Goal: Transaction & Acquisition: Purchase product/service

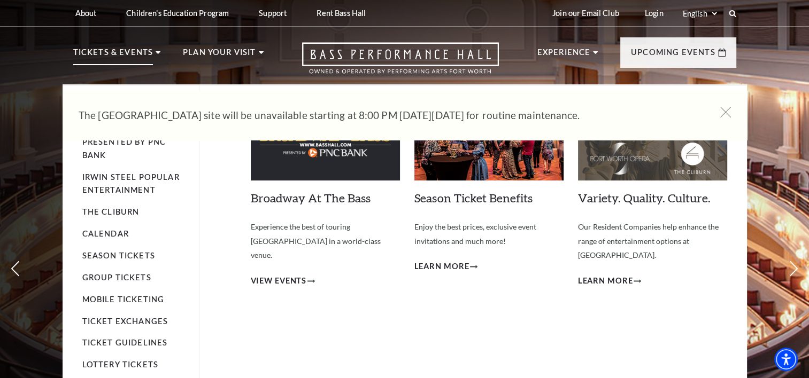
click at [133, 56] on p "Tickets & Events" at bounding box center [113, 55] width 80 height 19
click at [126, 47] on p "Tickets & Events" at bounding box center [113, 55] width 80 height 19
click at [126, 52] on p "Tickets & Events" at bounding box center [113, 55] width 80 height 19
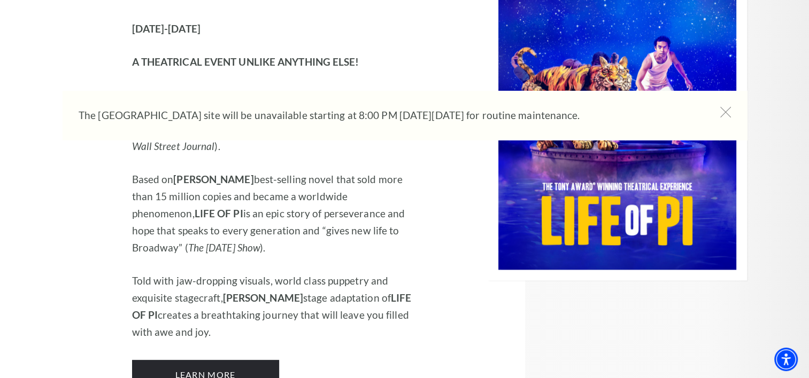
scroll to position [1229, 0]
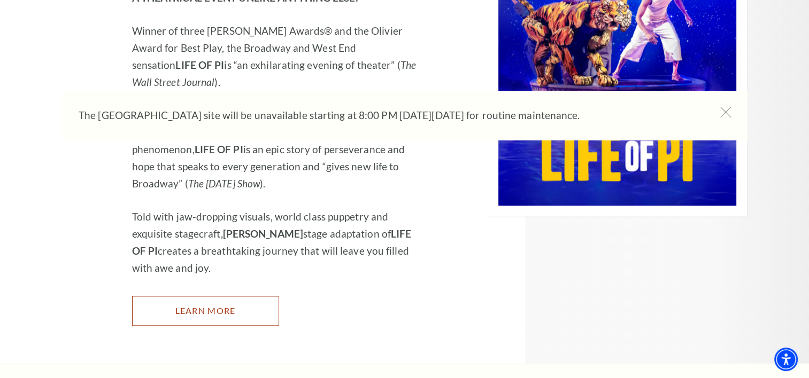
click at [219, 296] on link "Learn More" at bounding box center [205, 311] width 147 height 30
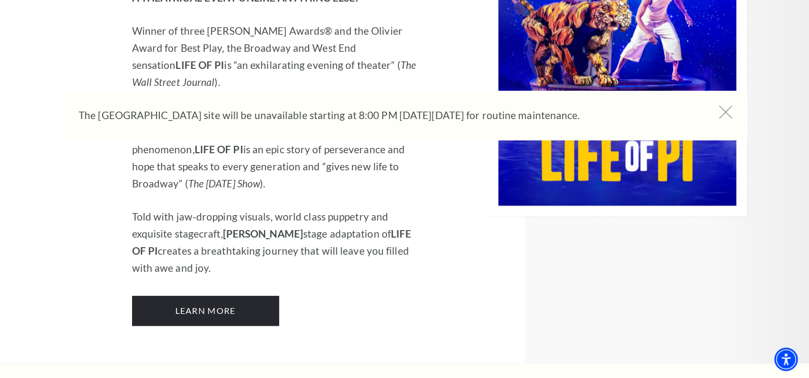
click at [724, 112] on icon at bounding box center [724, 112] width 13 height 13
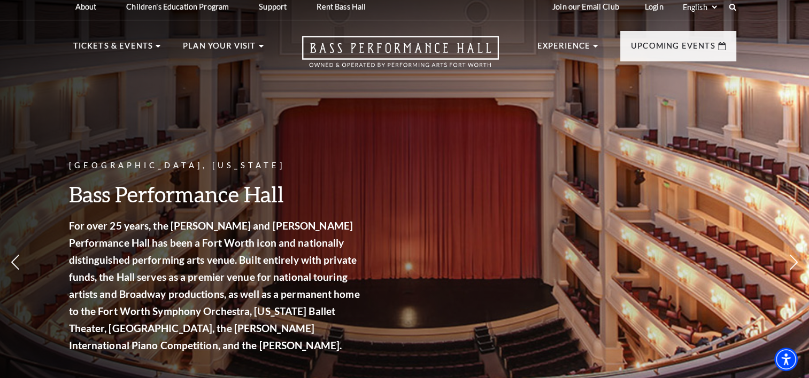
scroll to position [0, 0]
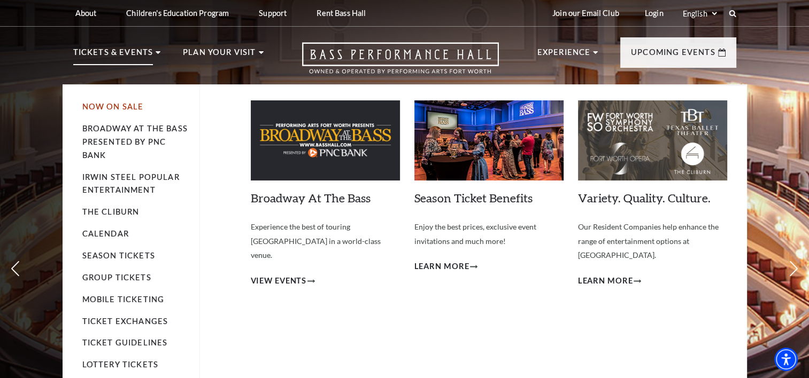
click at [125, 104] on link "Now On Sale" at bounding box center [112, 106] width 61 height 9
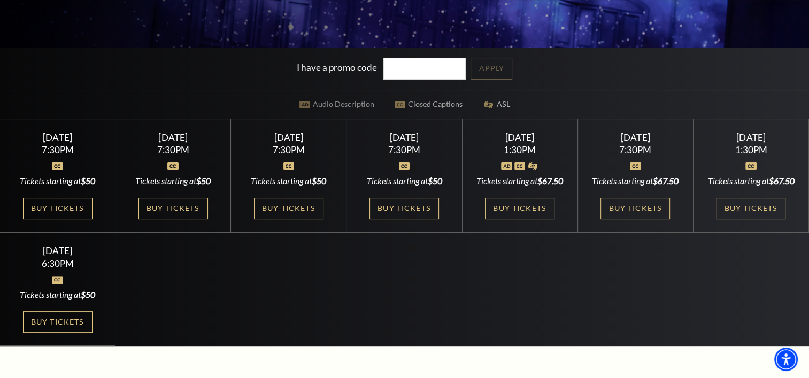
scroll to position [267, 0]
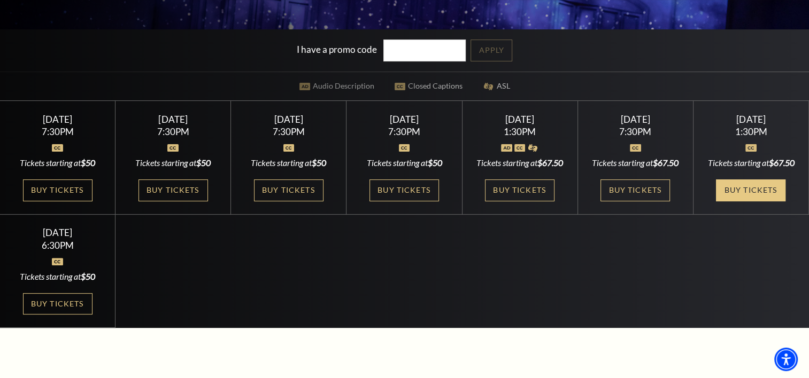
click at [771, 201] on link "Buy Tickets" at bounding box center [750, 191] width 69 height 22
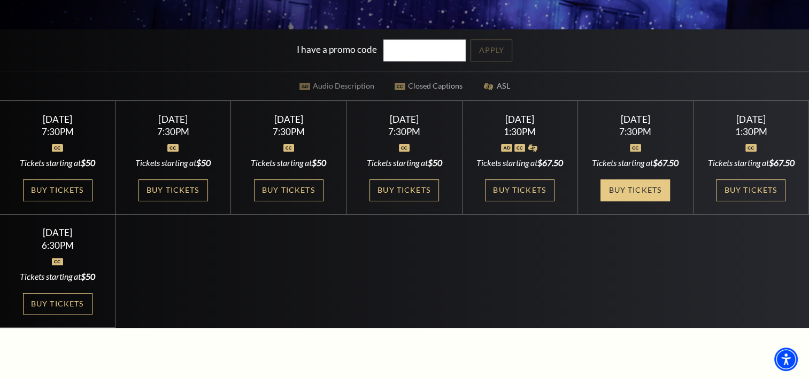
click at [643, 201] on link "Buy Tickets" at bounding box center [634, 191] width 69 height 22
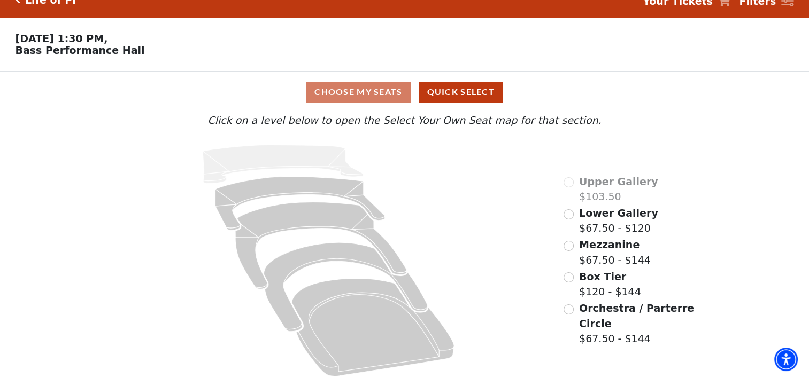
scroll to position [26, 0]
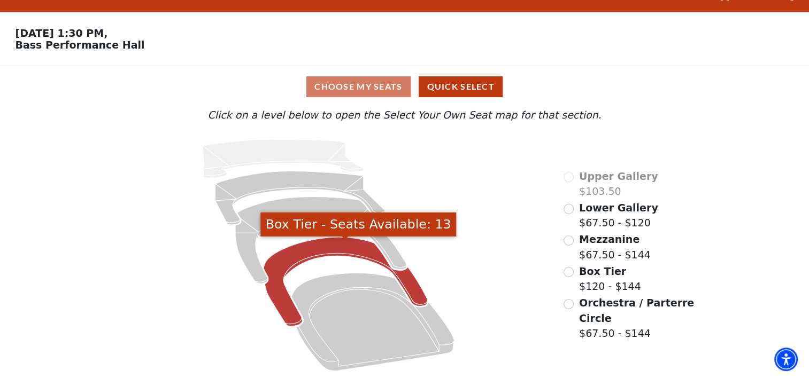
click at [297, 255] on icon "Box Tier - Seats Available: 13" at bounding box center [346, 281] width 164 height 89
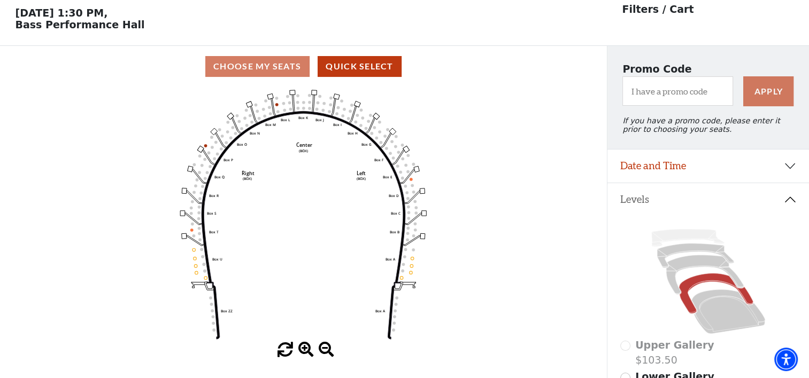
scroll to position [49, 0]
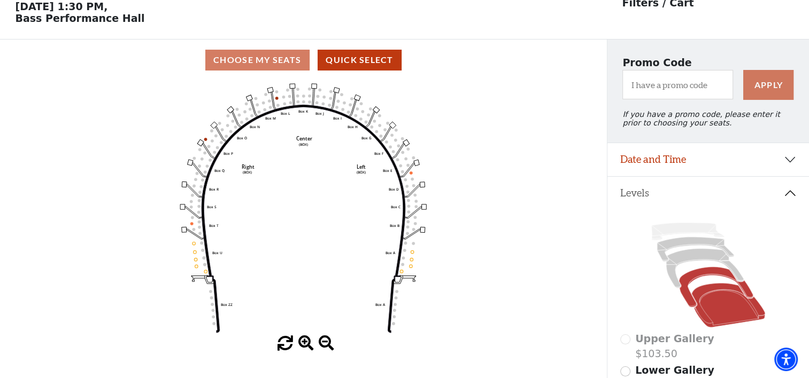
click at [711, 308] on icon at bounding box center [728, 305] width 74 height 44
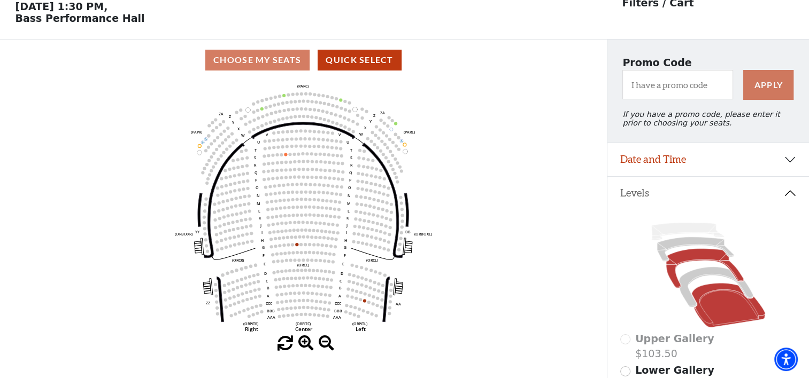
click at [693, 259] on icon at bounding box center [704, 269] width 77 height 40
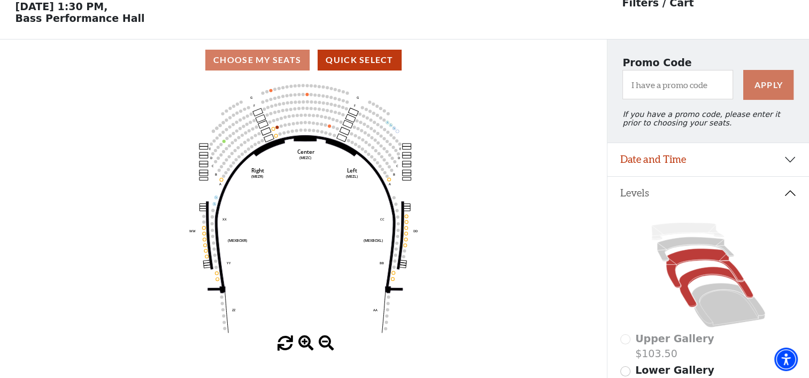
click at [719, 278] on icon at bounding box center [716, 287] width 74 height 41
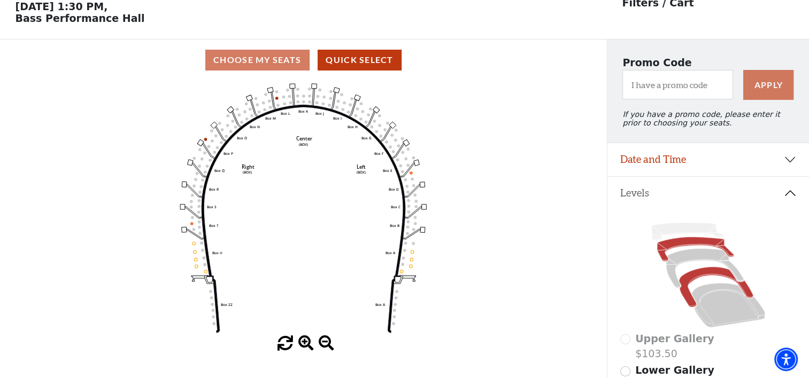
click at [688, 249] on icon at bounding box center [695, 249] width 77 height 25
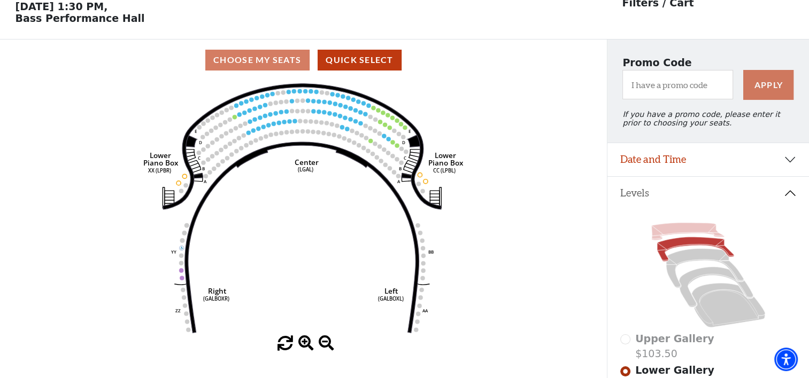
click at [697, 237] on icon at bounding box center [687, 232] width 73 height 18
click at [698, 231] on icon at bounding box center [687, 232] width 73 height 18
click at [695, 259] on icon at bounding box center [704, 269] width 77 height 40
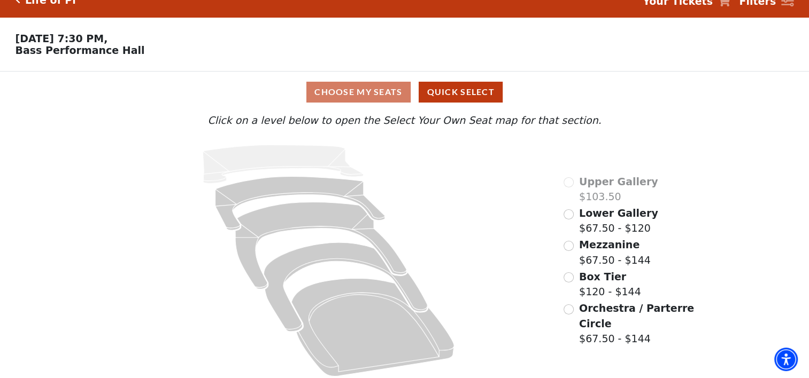
scroll to position [26, 0]
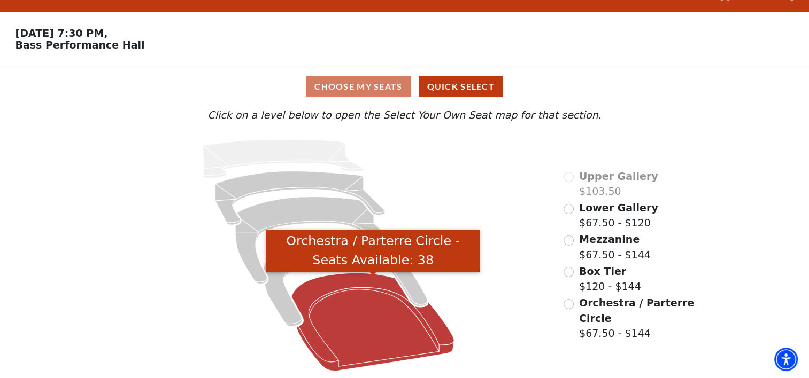
click at [353, 313] on icon "Orchestra / Parterre Circle - Seats Available: 38" at bounding box center [372, 322] width 162 height 98
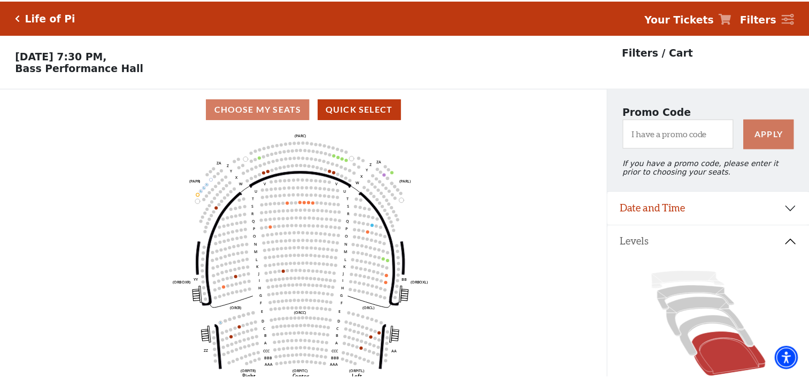
scroll to position [49, 0]
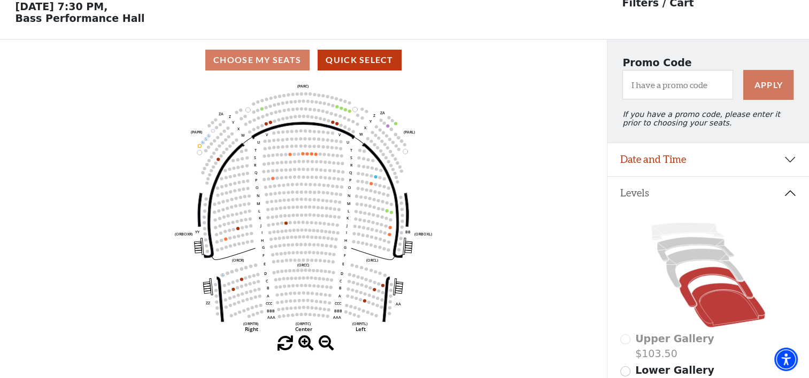
click at [715, 275] on icon at bounding box center [716, 287] width 74 height 41
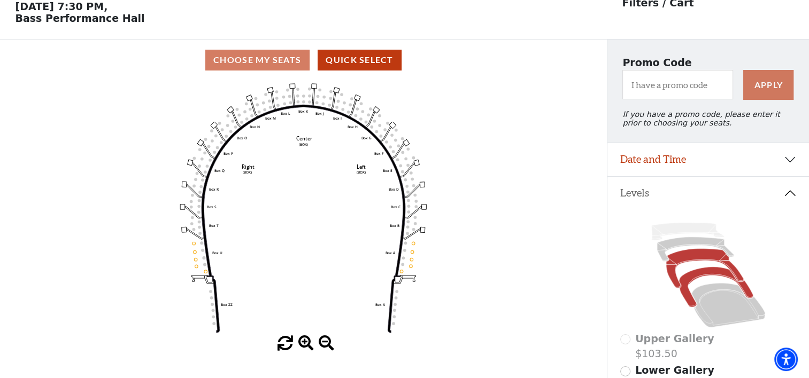
click at [696, 263] on icon at bounding box center [704, 269] width 77 height 40
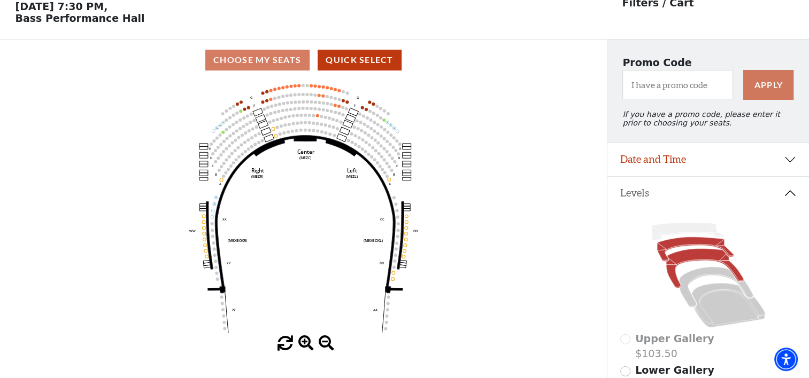
click at [678, 248] on icon at bounding box center [695, 249] width 77 height 25
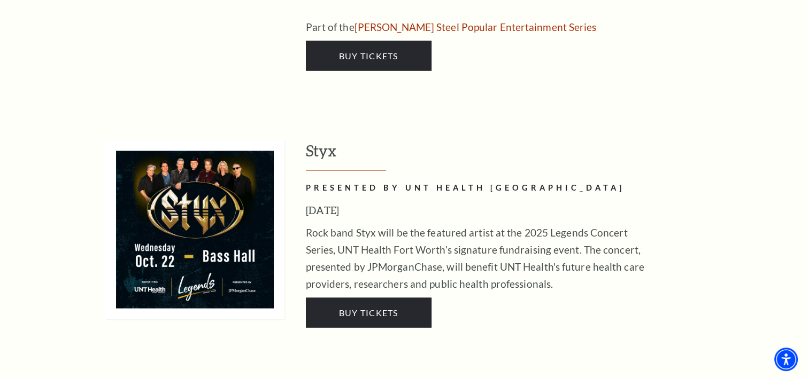
scroll to position [1817, 0]
